Goal: Browse casually

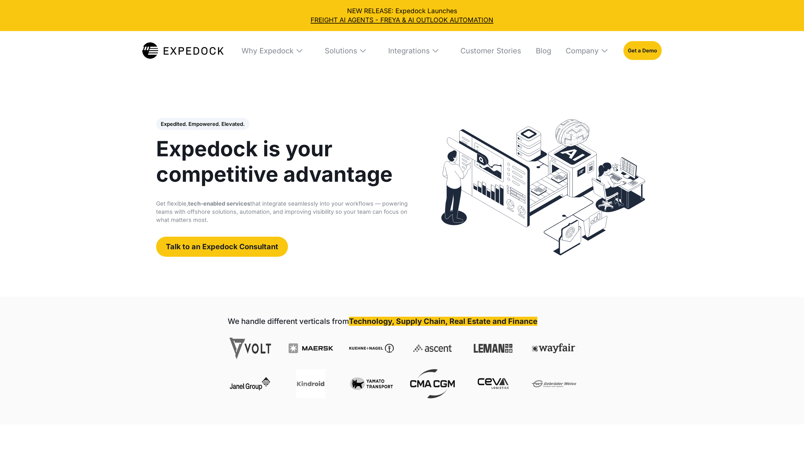
select select
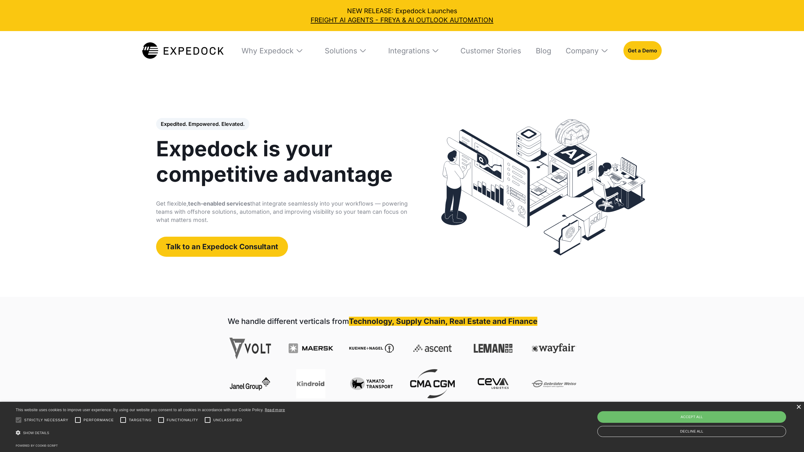
click at [798, 407] on div "×" at bounding box center [798, 407] width 5 height 5
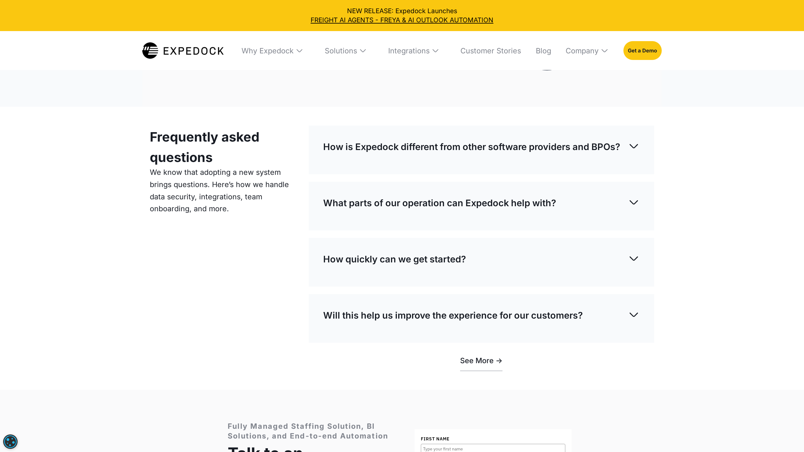
scroll to position [3237, 0]
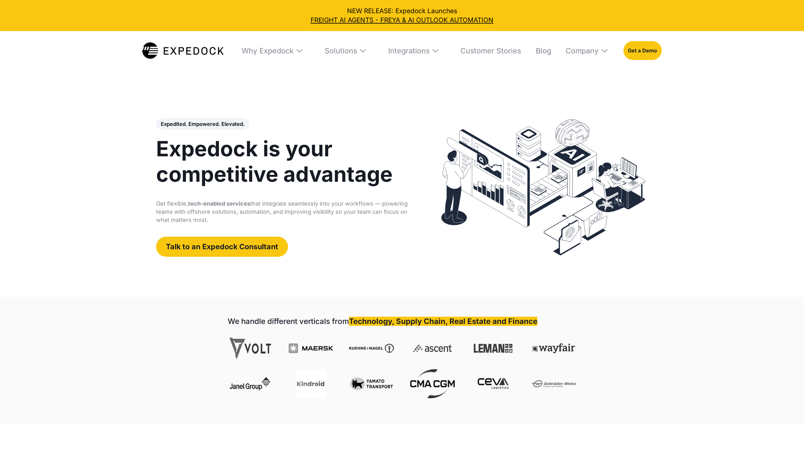
select select
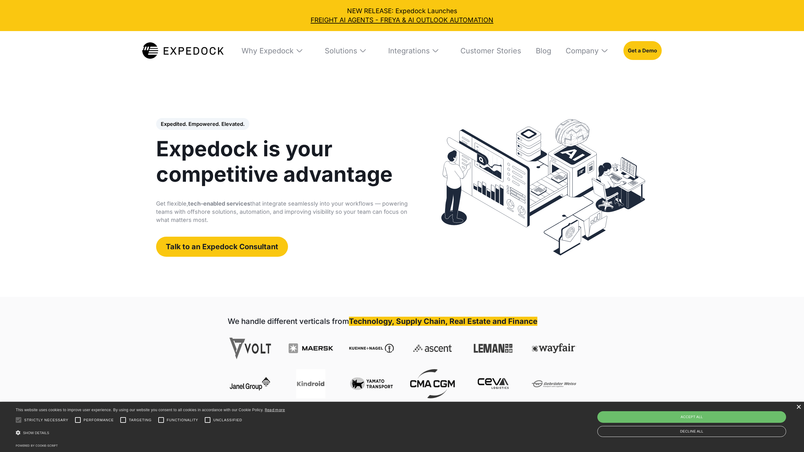
click at [798, 407] on div "×" at bounding box center [798, 407] width 5 height 5
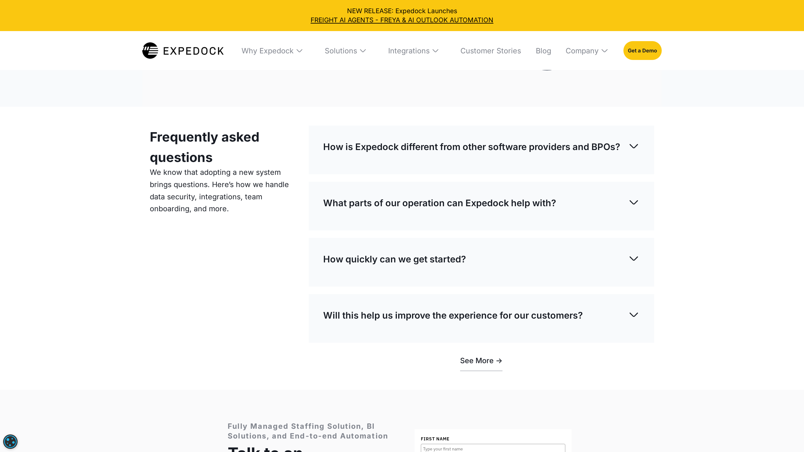
scroll to position [3237, 0]
